Goal: Task Accomplishment & Management: Use online tool/utility

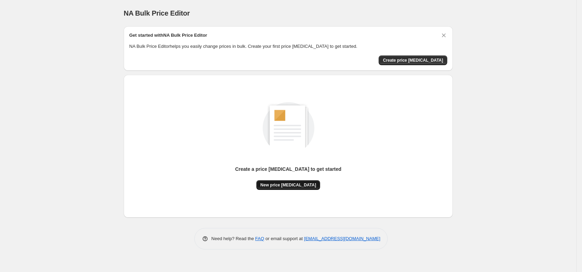
click at [290, 184] on span "New price [MEDICAL_DATA]" at bounding box center [289, 185] width 56 height 6
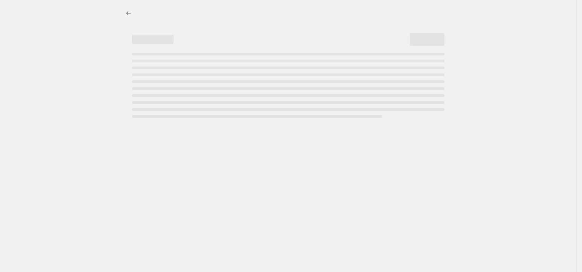
select select "percentage"
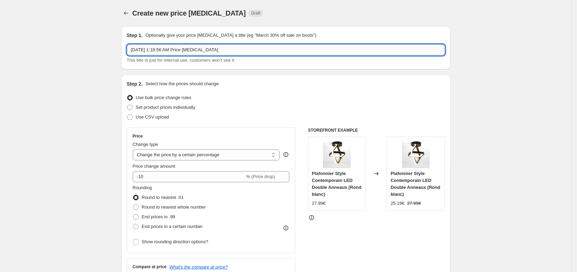
click at [201, 47] on input "[DATE] 1:18:56 AM Price [MEDICAL_DATA]" at bounding box center [286, 49] width 318 height 11
click at [149, 52] on input "[DATE] 1:18:56 AM Price [MEDICAL_DATA]" at bounding box center [286, 49] width 318 height 11
click at [337, 51] on input "[DATE] 1:18:56 AM Price [MEDICAL_DATA]" at bounding box center [286, 49] width 318 height 11
drag, startPoint x: 229, startPoint y: 50, endPoint x: 128, endPoint y: 52, distance: 101.2
click at [128, 52] on div "Step 1. Optionally give your price [MEDICAL_DATA] a title (eg "March 30% off sa…" at bounding box center [285, 47] width 329 height 43
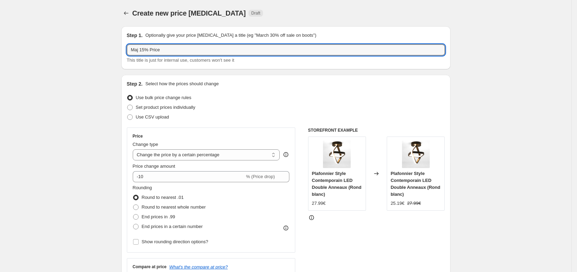
type input "Maj 15% Price"
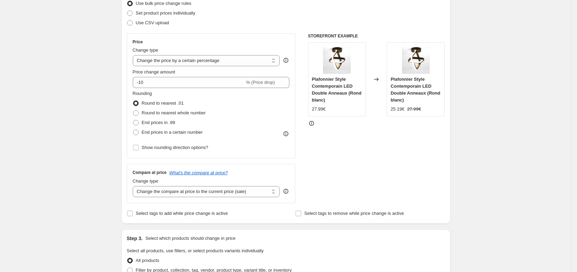
scroll to position [104, 0]
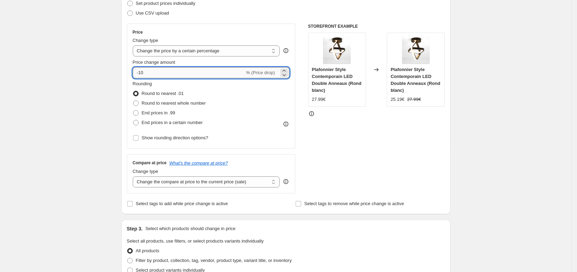
drag, startPoint x: 142, startPoint y: 73, endPoint x: 135, endPoint y: 73, distance: 6.6
click at [135, 73] on input "-10" at bounding box center [189, 72] width 112 height 11
click at [287, 71] on icon at bounding box center [284, 70] width 7 height 7
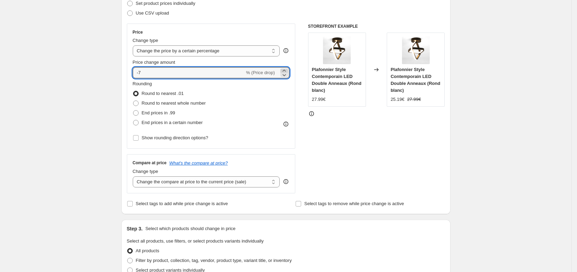
click at [287, 71] on icon at bounding box center [284, 70] width 7 height 7
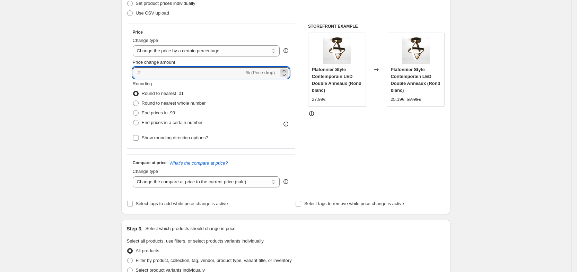
click at [287, 71] on icon at bounding box center [284, 70] width 7 height 7
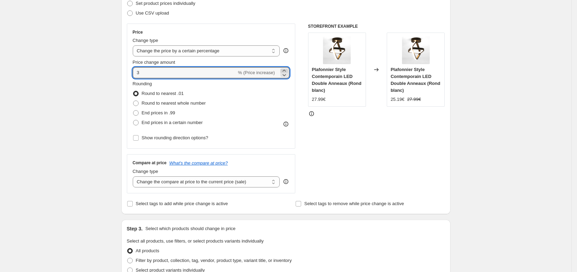
click at [287, 71] on icon at bounding box center [284, 70] width 7 height 7
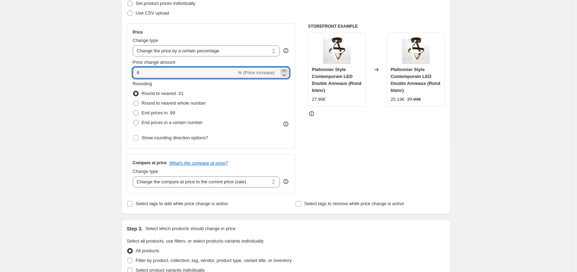
click at [287, 71] on icon at bounding box center [284, 70] width 7 height 7
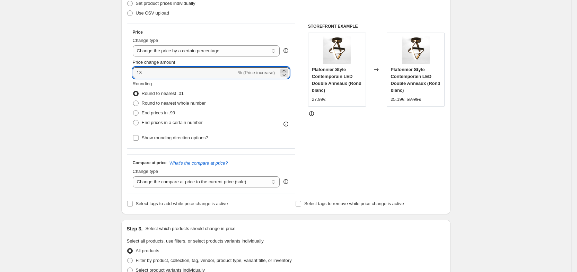
click at [287, 71] on icon at bounding box center [284, 70] width 7 height 7
type input "15"
click at [70, 137] on div "Create new price [MEDICAL_DATA]. This page is ready Create new price [MEDICAL_D…" at bounding box center [286, 245] width 572 height 699
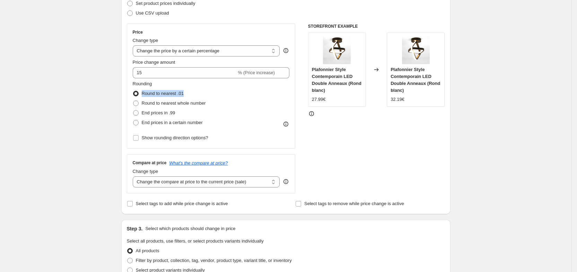
drag, startPoint x: 199, startPoint y: 93, endPoint x: 145, endPoint y: 95, distance: 53.4
click at [145, 95] on div "Round to nearest .01" at bounding box center [169, 94] width 73 height 10
copy span "Round to nearest .01"
click at [87, 124] on div "Create new price [MEDICAL_DATA]. This page is ready Create new price [MEDICAL_D…" at bounding box center [286, 245] width 572 height 699
click at [91, 114] on div "Create new price [MEDICAL_DATA]. This page is ready Create new price [MEDICAL_D…" at bounding box center [286, 245] width 572 height 699
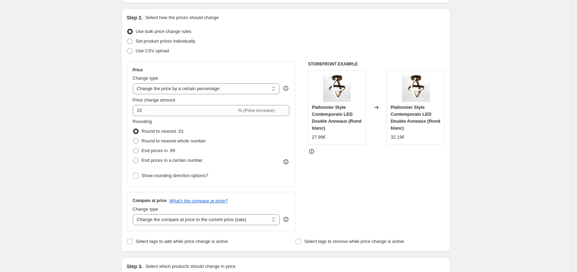
scroll to position [71, 0]
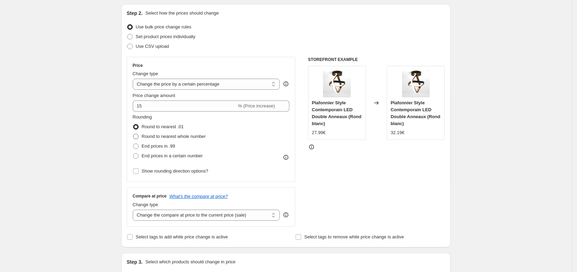
click at [160, 141] on label "Round to nearest whole number" at bounding box center [169, 137] width 73 height 10
click at [133, 134] on input "Round to nearest whole number" at bounding box center [133, 134] width 0 height 0
radio input "true"
click at [162, 145] on span "End prices in .99" at bounding box center [159, 145] width 34 height 5
click at [133, 144] on input "End prices in .99" at bounding box center [133, 143] width 0 height 0
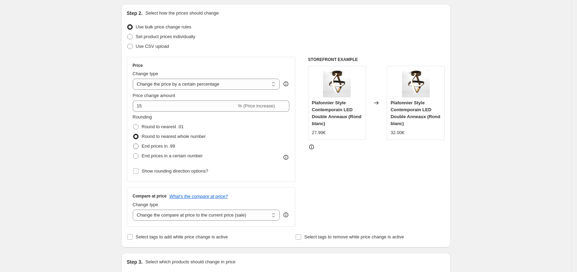
radio input "true"
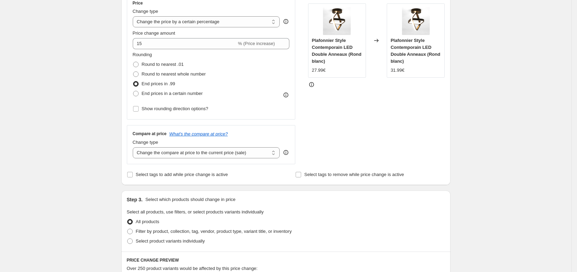
scroll to position [134, 0]
click at [226, 151] on select "Change the compare at price to the current price (sale) Change the compare at p…" at bounding box center [206, 152] width 147 height 11
click at [54, 149] on div "Create new price [MEDICAL_DATA]. This page is ready Create new price [MEDICAL_D…" at bounding box center [286, 215] width 572 height 699
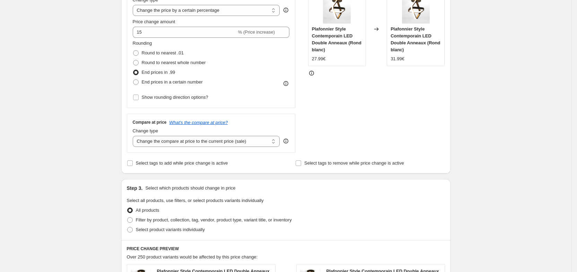
scroll to position [147, 0]
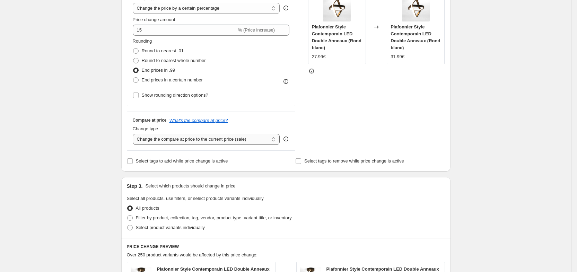
click at [209, 140] on select "Change the compare at price to the current price (sale) Change the compare at p…" at bounding box center [206, 139] width 147 height 11
select select "no_change"
click at [135, 134] on select "Change the compare at price to the current price (sale) Change the compare at p…" at bounding box center [206, 139] width 147 height 11
click at [97, 144] on div "Create new price [MEDICAL_DATA]. This page is ready Create new price [MEDICAL_D…" at bounding box center [286, 202] width 572 height 699
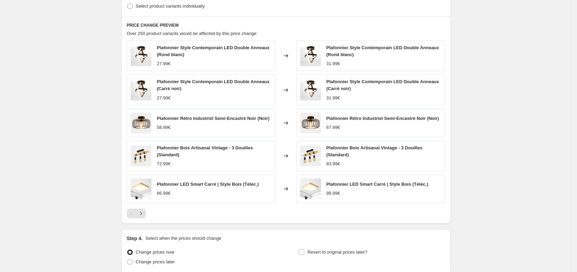
scroll to position [369, 0]
click at [143, 215] on icon "Next" at bounding box center [141, 212] width 7 height 7
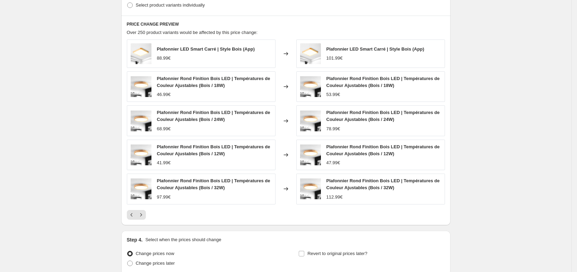
click at [143, 214] on icon "Next" at bounding box center [141, 214] width 7 height 7
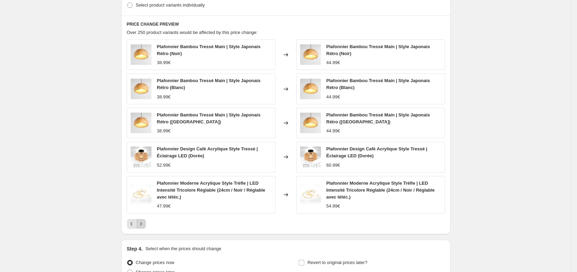
click at [145, 225] on icon "Next" at bounding box center [141, 223] width 7 height 7
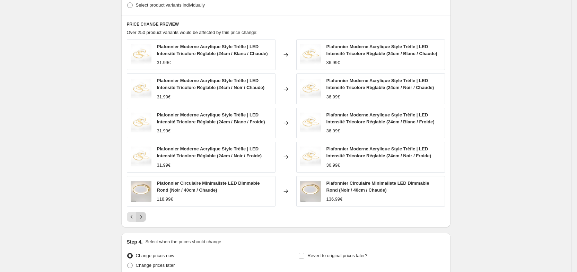
click at [146, 220] on button "Next" at bounding box center [141, 217] width 10 height 10
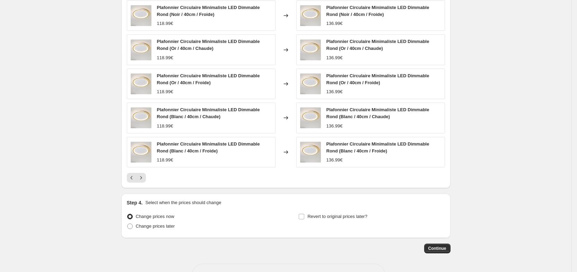
scroll to position [432, 0]
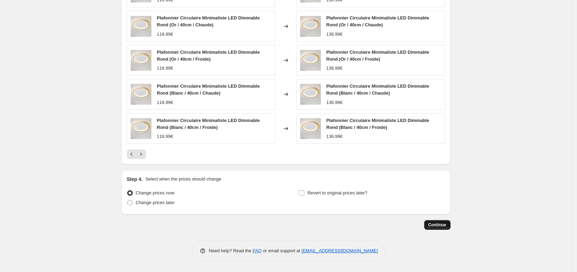
click at [438, 227] on span "Continue" at bounding box center [437, 225] width 18 height 6
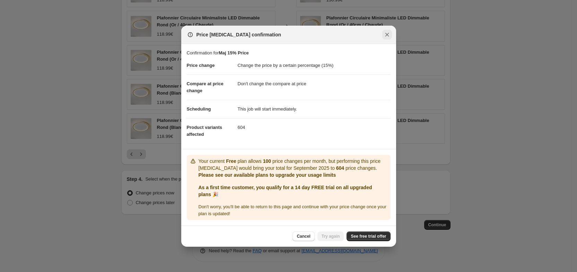
click at [385, 35] on icon "Close" at bounding box center [387, 34] width 7 height 7
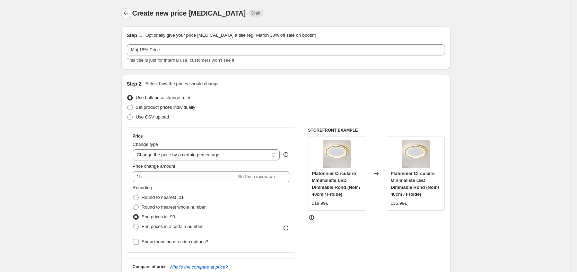
click at [131, 13] on button "Price change jobs" at bounding box center [126, 13] width 10 height 10
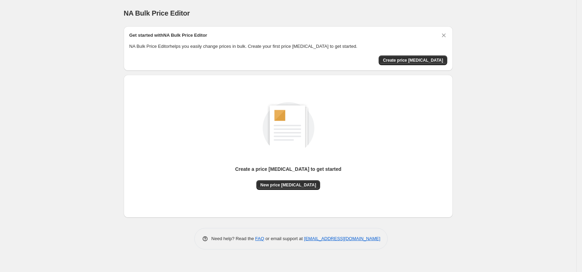
drag, startPoint x: 0, startPoint y: 148, endPoint x: 17, endPoint y: 200, distance: 54.4
click at [17, 200] on div "NA Bulk Price Editor. This page is ready NA Bulk Price Editor Get started with …" at bounding box center [288, 136] width 577 height 272
